Goal: Information Seeking & Learning: Learn about a topic

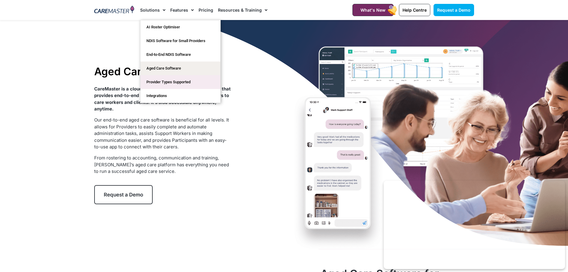
click at [172, 85] on link "Provider Types Supported" at bounding box center [181, 82] width 80 height 14
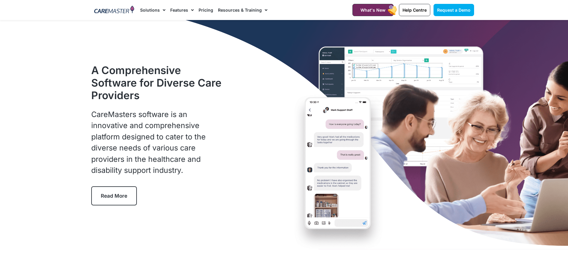
click at [205, 9] on link "Pricing" at bounding box center [206, 10] width 15 height 20
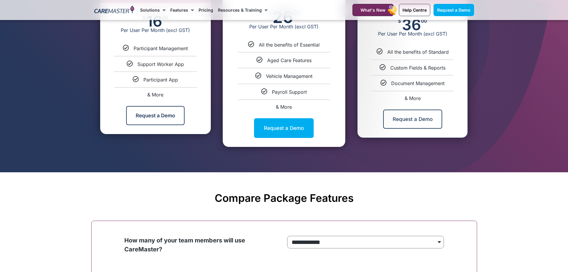
scroll to position [507, 0]
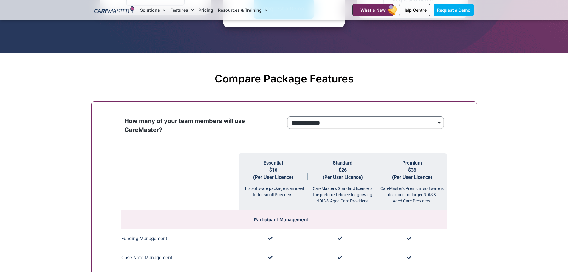
click at [434, 122] on select "**********" at bounding box center [365, 122] width 157 height 13
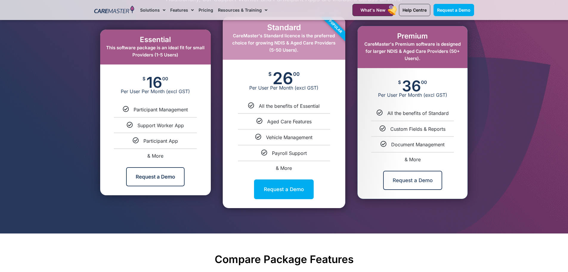
scroll to position [328, 0]
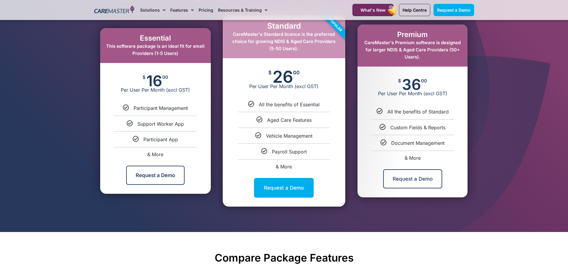
click at [285, 166] on span "& More" at bounding box center [284, 166] width 16 height 6
select select "****"
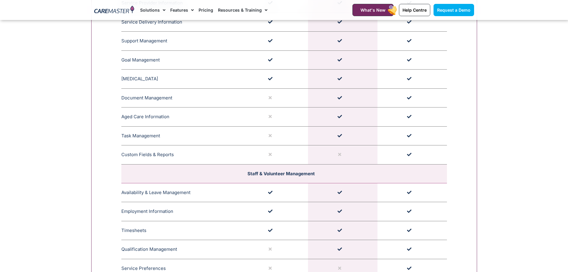
scroll to position [779, 0]
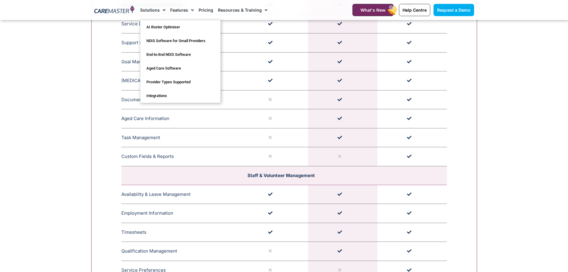
click at [160, 9] on span "Menu" at bounding box center [163, 10] width 6 height 10
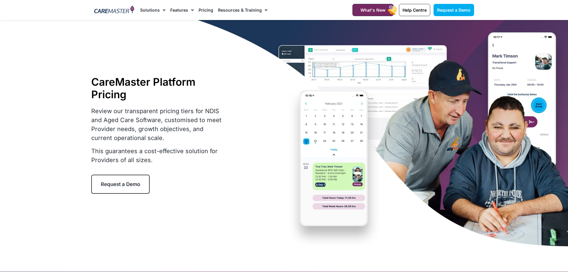
click at [160, 9] on span "Menu" at bounding box center [163, 10] width 6 height 10
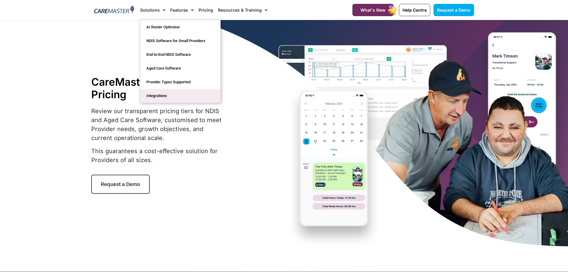
click at [168, 98] on link "Integrations" at bounding box center [181, 96] width 80 height 14
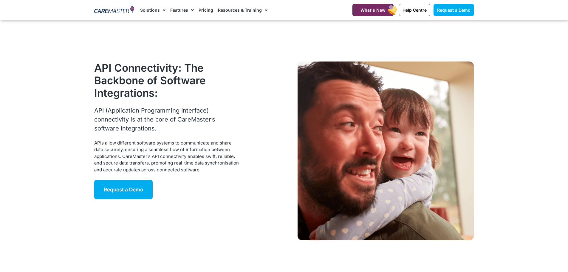
scroll to position [1462, 0]
